Goal: Book appointment/travel/reservation

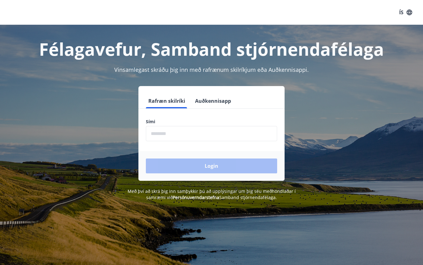
click at [205, 140] on input "phone" at bounding box center [211, 133] width 131 height 15
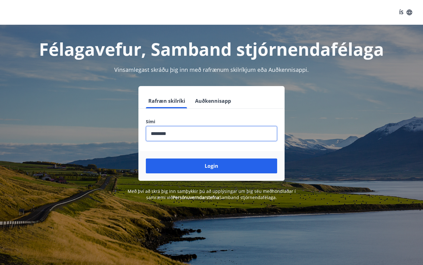
type input "********"
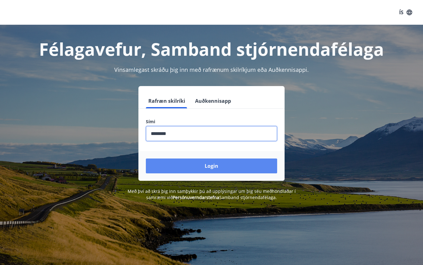
click at [189, 168] on button "Login" at bounding box center [211, 165] width 131 height 15
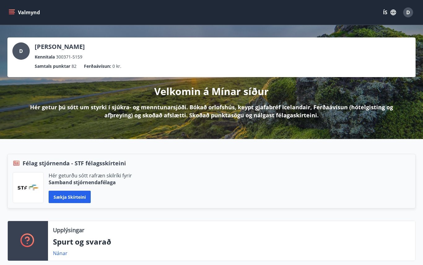
click at [11, 10] on icon "menu" at bounding box center [12, 10] width 7 height 1
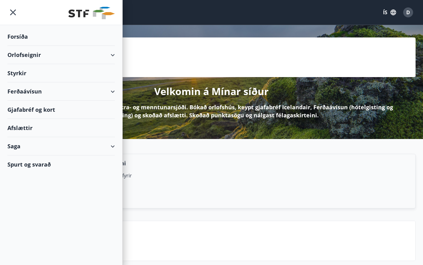
click at [113, 56] on div "Orlofseignir" at bounding box center [60, 55] width 107 height 18
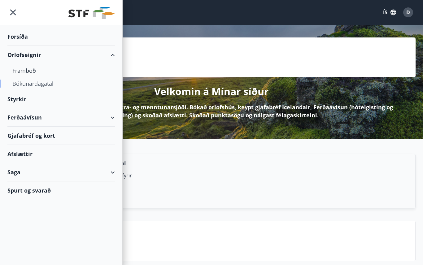
click at [43, 84] on div "Bókunardagatal" at bounding box center [60, 83] width 97 height 13
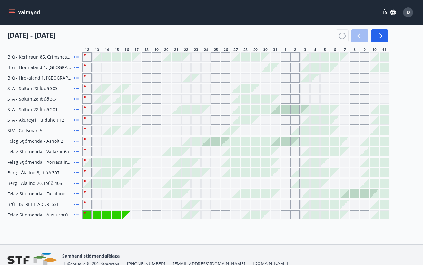
scroll to position [197, 0]
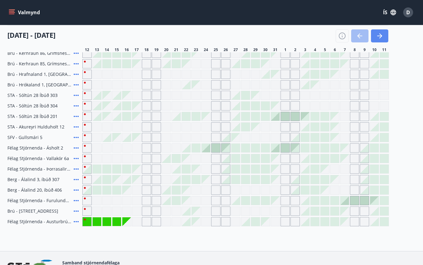
click at [378, 37] on icon "button" at bounding box center [379, 35] width 7 height 7
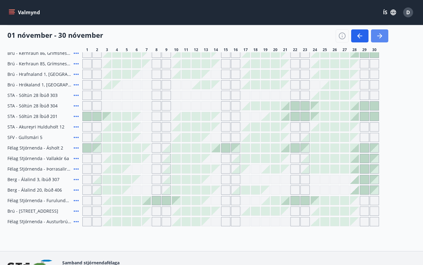
click at [380, 37] on icon "button" at bounding box center [380, 35] width 3 height 5
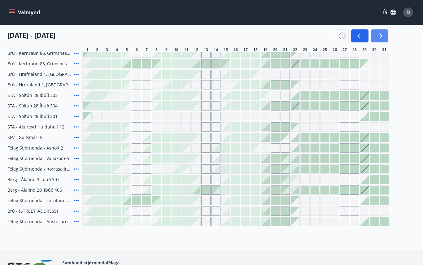
click at [381, 38] on icon "button" at bounding box center [379, 35] width 7 height 7
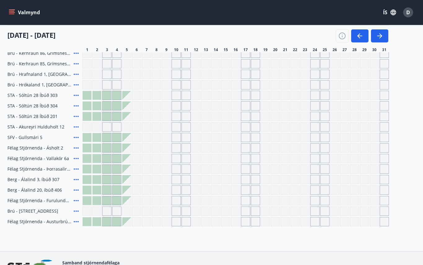
click at [176, 224] on div "Gráir dagar eru ekki bókanlegir" at bounding box center [175, 221] width 9 height 9
click at [359, 37] on icon "button" at bounding box center [358, 35] width 3 height 5
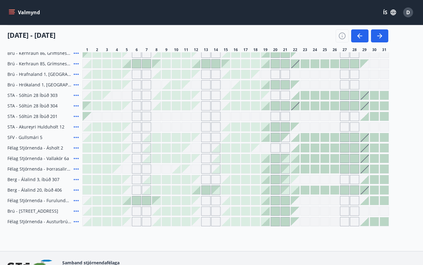
click at [262, 224] on div at bounding box center [265, 221] width 9 height 9
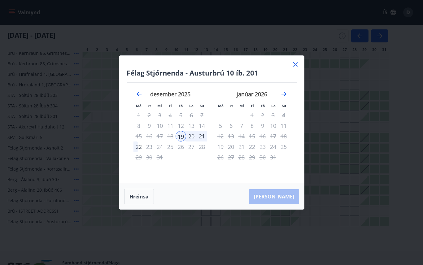
click at [294, 68] on icon at bounding box center [294, 64] width 7 height 7
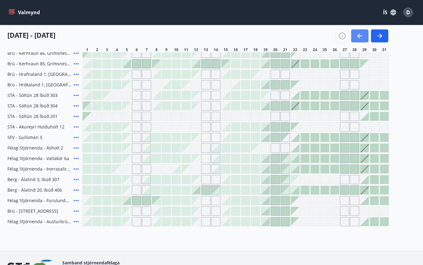
click at [357, 35] on icon "button" at bounding box center [359, 35] width 7 height 7
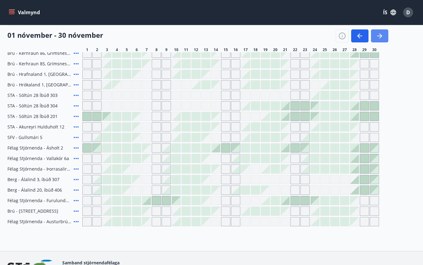
click at [379, 39] on icon "button" at bounding box center [379, 35] width 7 height 7
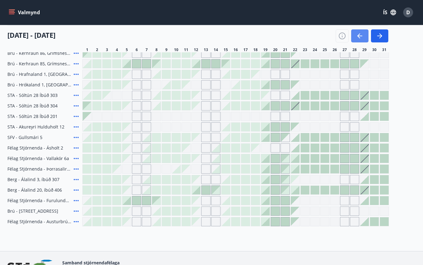
click at [360, 37] on icon "button" at bounding box center [359, 35] width 7 height 7
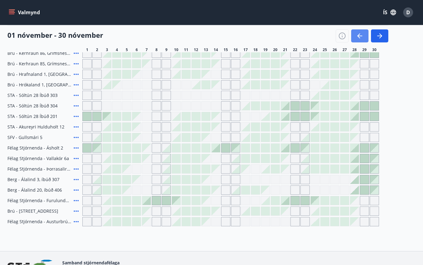
click at [362, 37] on icon "button" at bounding box center [359, 35] width 7 height 7
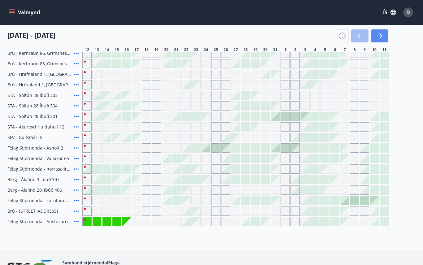
click at [382, 38] on icon "button" at bounding box center [379, 35] width 7 height 7
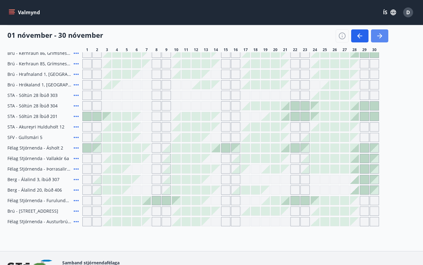
click at [381, 38] on icon "button" at bounding box center [379, 35] width 7 height 7
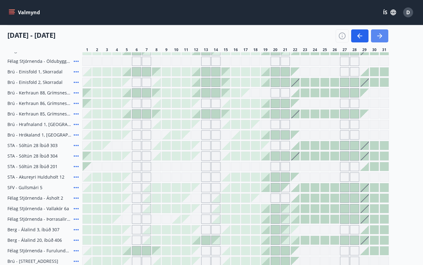
scroll to position [147, 0]
click at [357, 35] on icon "button" at bounding box center [359, 35] width 7 height 7
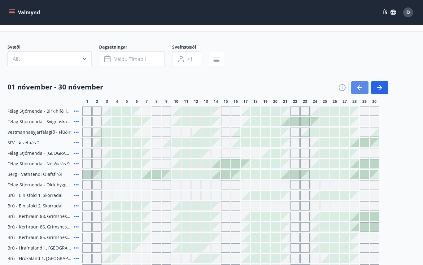
scroll to position [0, 0]
